Goal: Find specific page/section: Find specific page/section

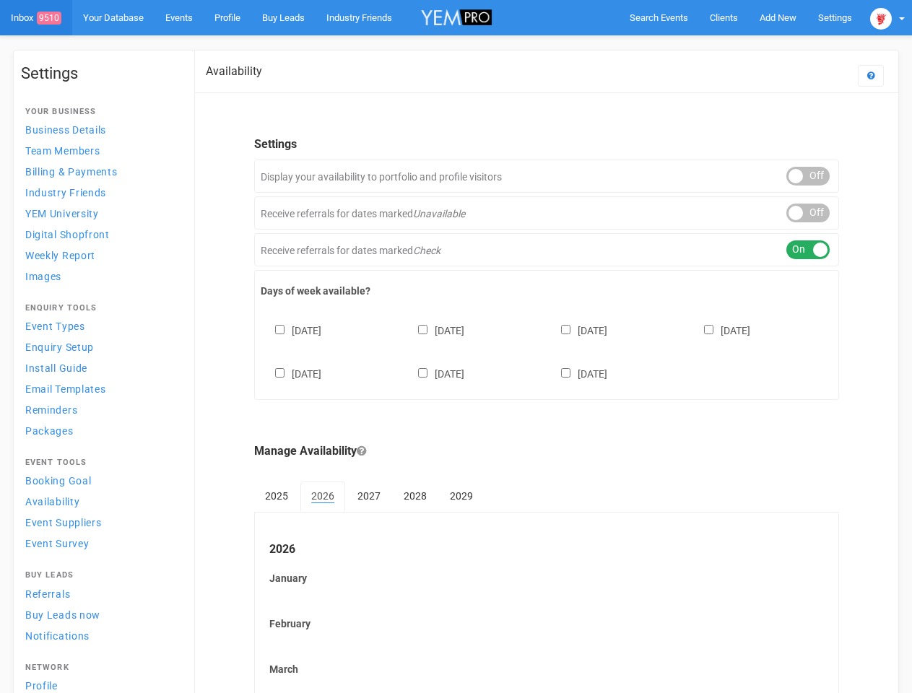
click at [456, 347] on div "[DATE] [DATE] [DATE] [DATE] [DATE] [DATE] [DATE]" at bounding box center [547, 345] width 572 height 87
click at [659, 17] on span "Search Events" at bounding box center [659, 17] width 59 height 11
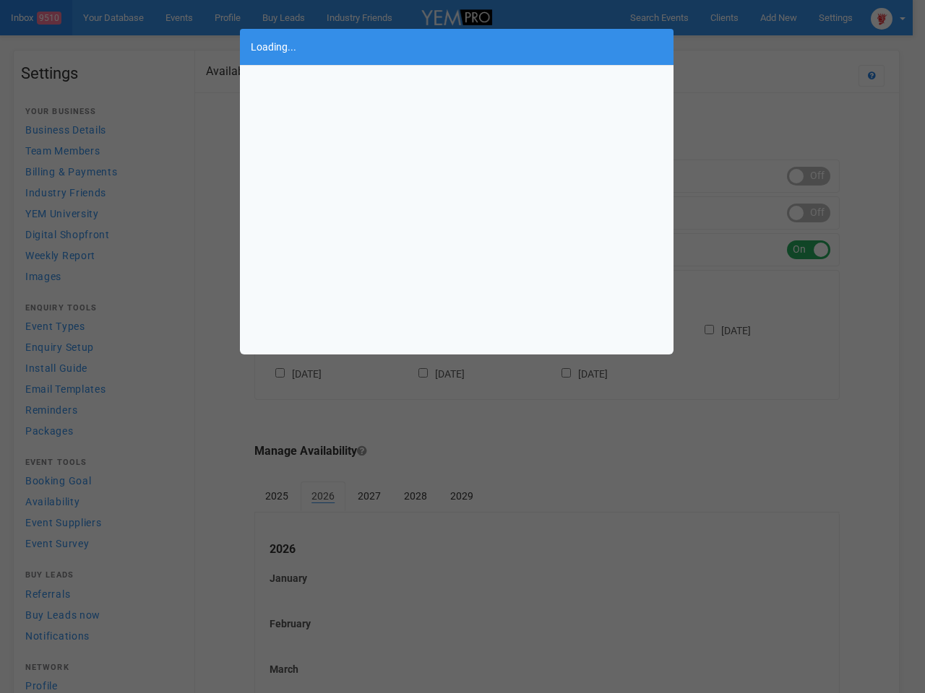
click at [778, 17] on div "Loading..." at bounding box center [462, 346] width 925 height 693
click at [745, 46] on div "Loading..." at bounding box center [462, 346] width 925 height 693
click at [888, 17] on div "Loading..." at bounding box center [462, 346] width 925 height 693
click at [808, 176] on div "Loading..." at bounding box center [462, 346] width 925 height 693
click at [808, 213] on div "Loading..." at bounding box center [462, 346] width 925 height 693
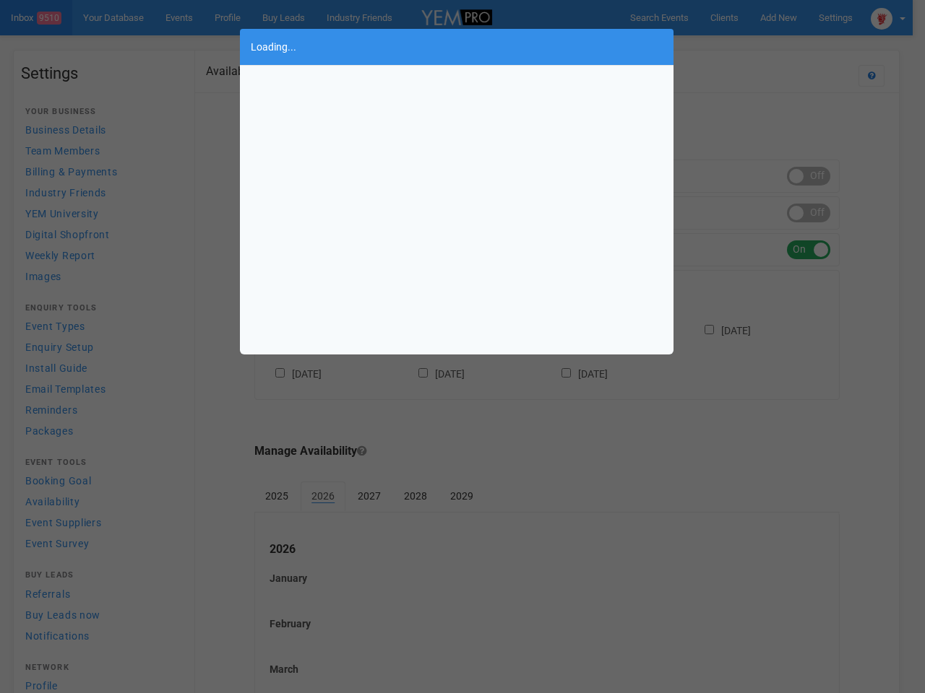
click at [808, 250] on div "Loading..." at bounding box center [462, 346] width 925 height 693
click at [547, 350] on div "Loading..." at bounding box center [462, 346] width 925 height 693
